Goal: Find specific page/section: Find specific page/section

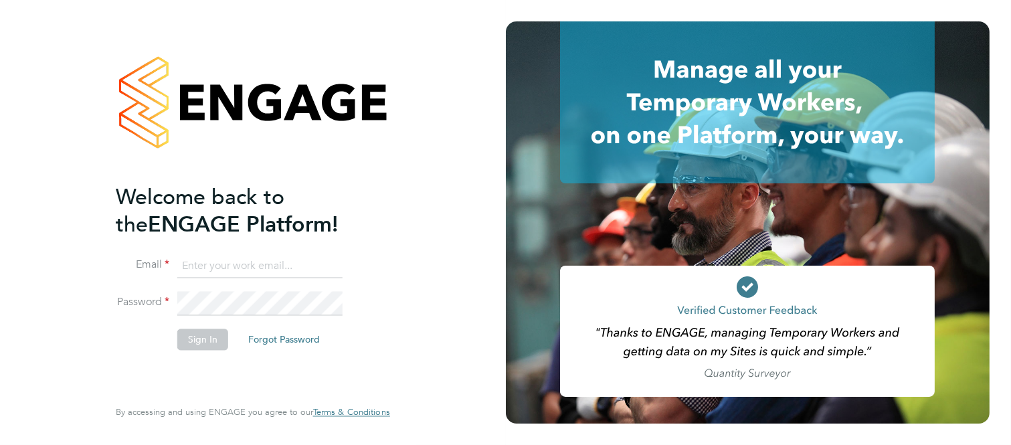
type input "[PERSON_NAME][EMAIL_ADDRESS][DOMAIN_NAME]"
click at [207, 341] on button "Sign In" at bounding box center [202, 339] width 51 height 21
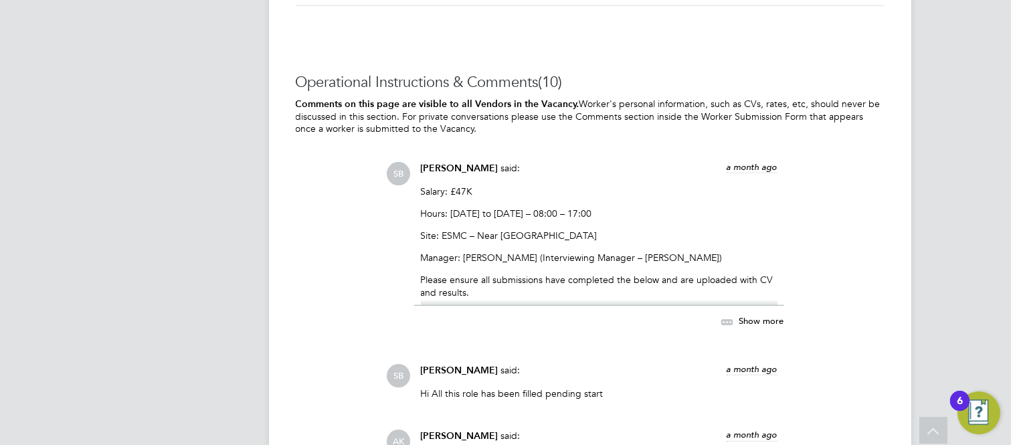
scroll to position [2147, 0]
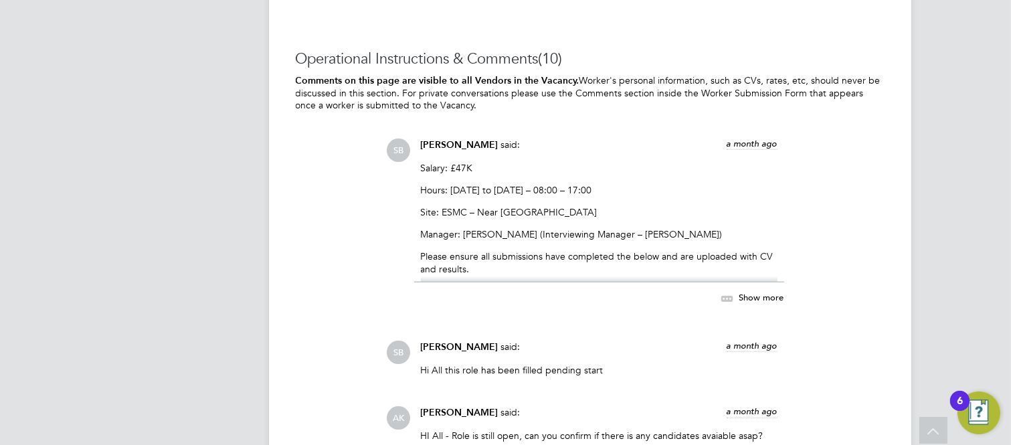
click at [754, 294] on span "Show more" at bounding box center [762, 297] width 45 height 11
